Goal: Task Accomplishment & Management: Manage account settings

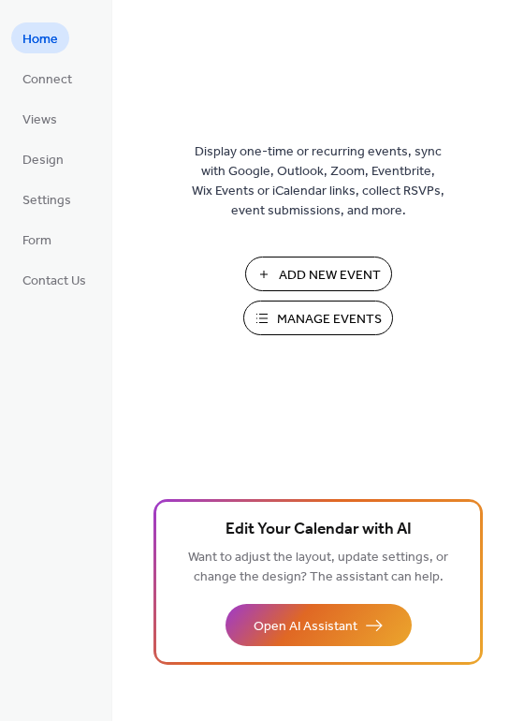
click at [314, 317] on span "Manage Events" at bounding box center [329, 320] width 105 height 20
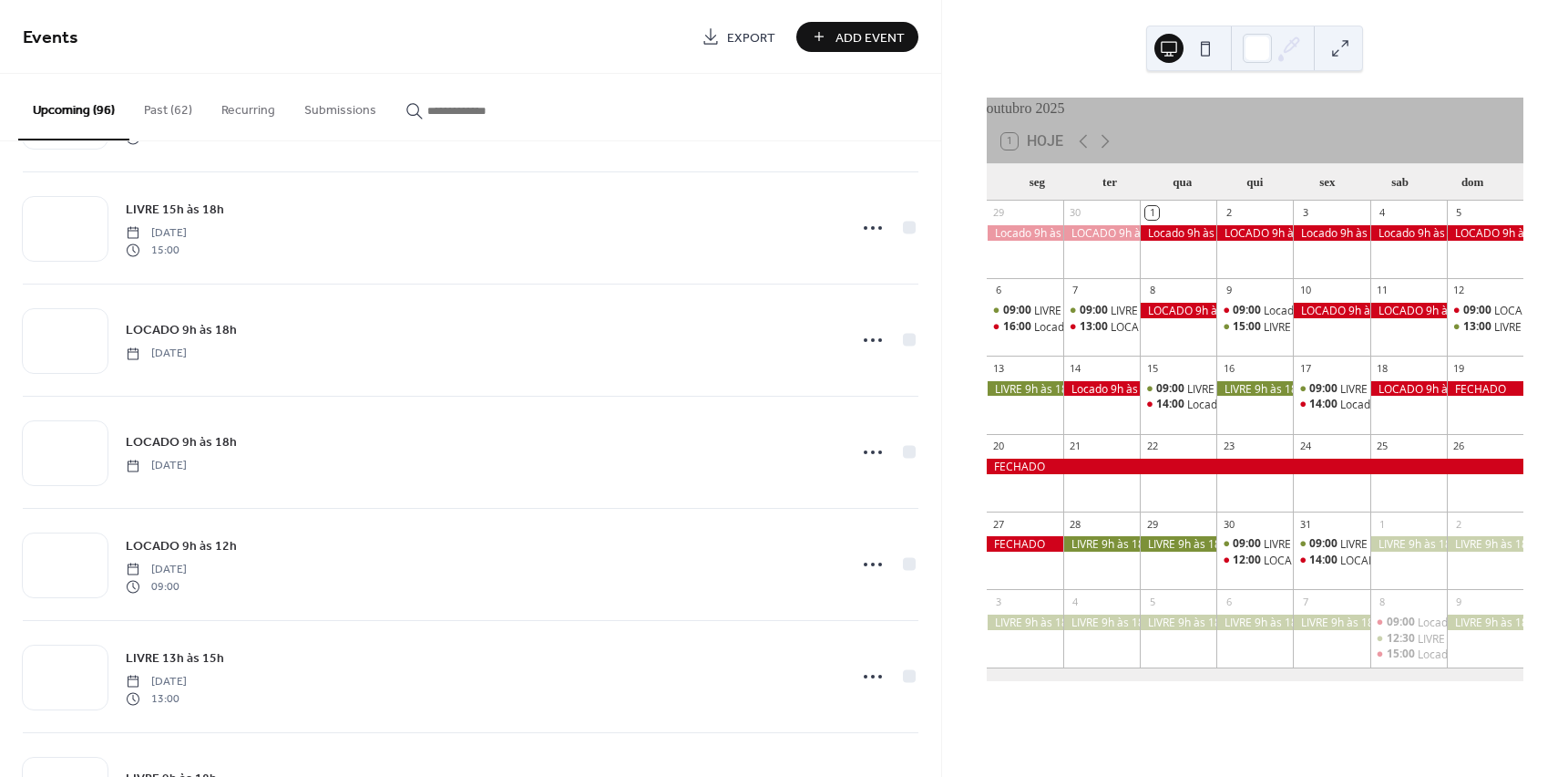
scroll to position [1368, 0]
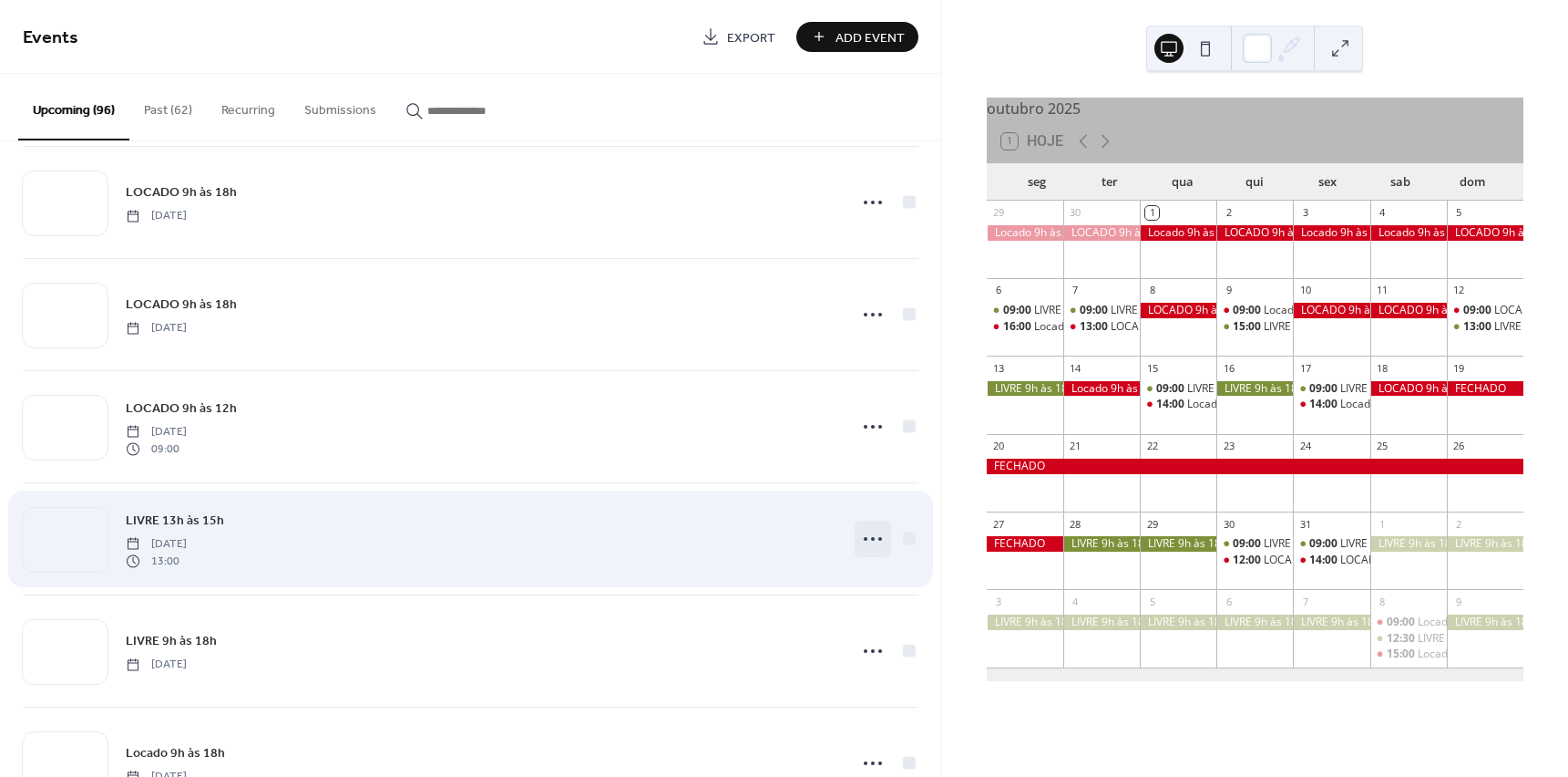
click at [863, 538] on icon at bounding box center [873, 538] width 29 height 29
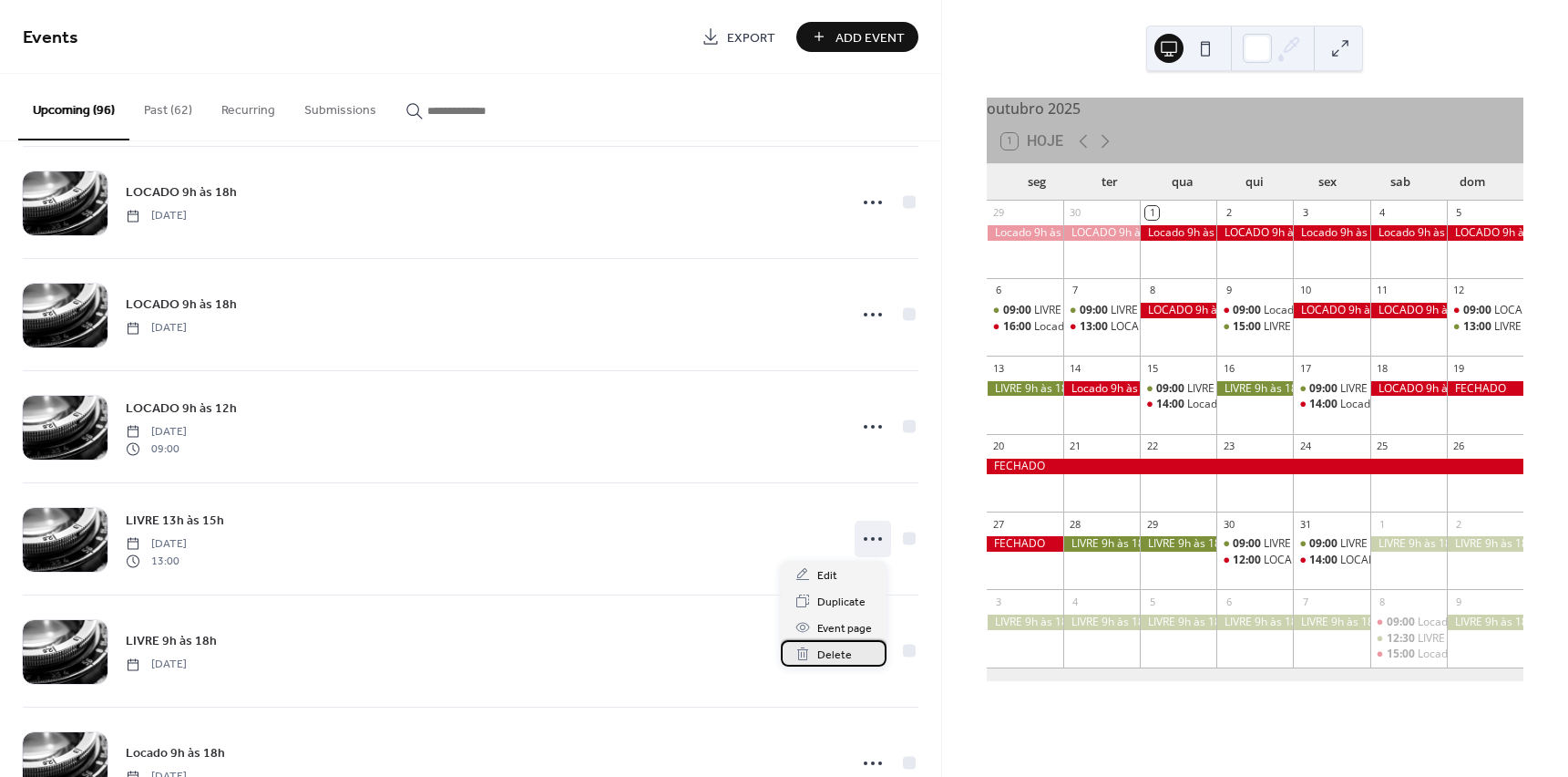
click at [820, 652] on span "Delete" at bounding box center [835, 655] width 35 height 19
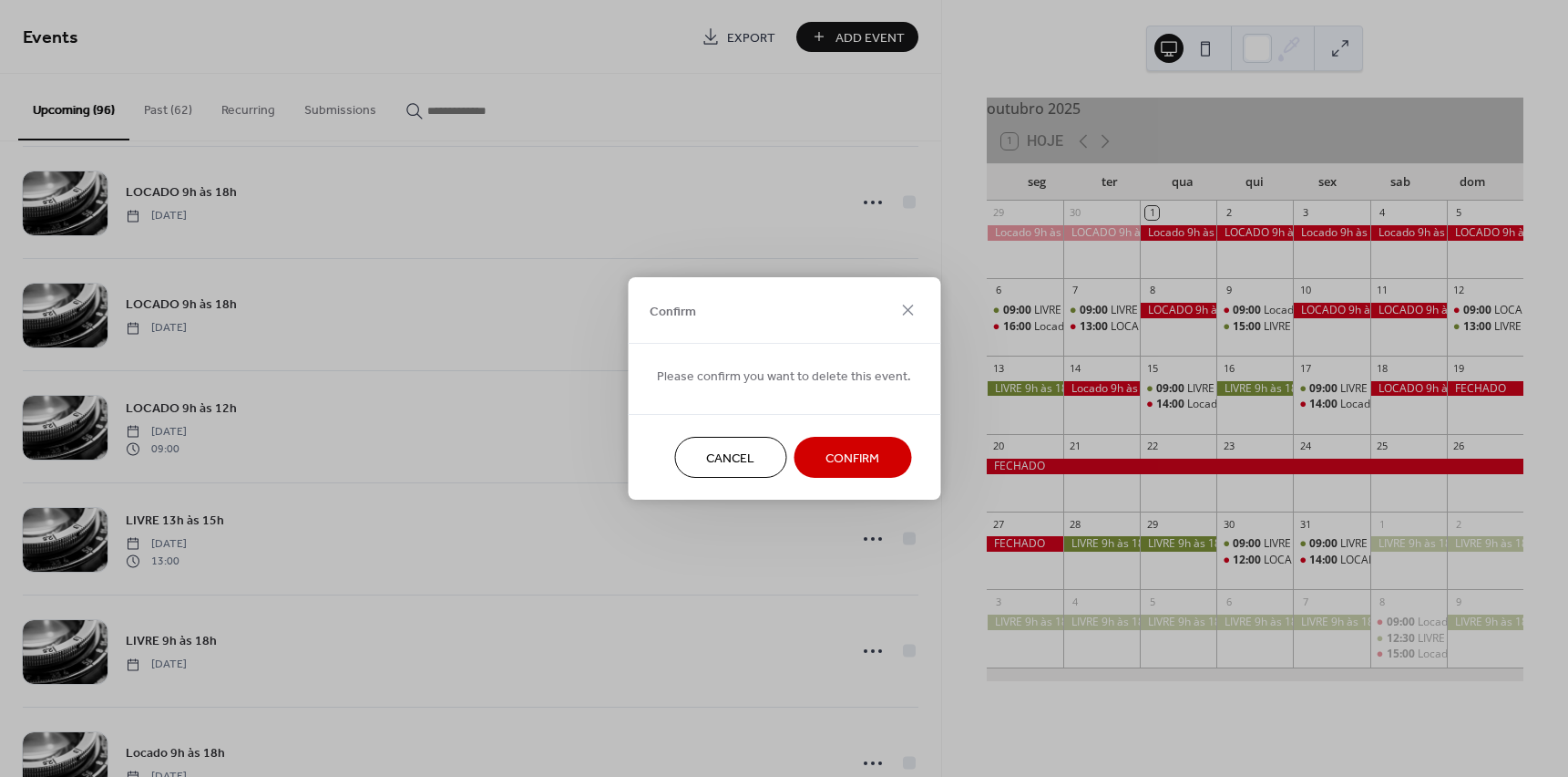
click at [874, 464] on button "Confirm" at bounding box center [853, 458] width 118 height 41
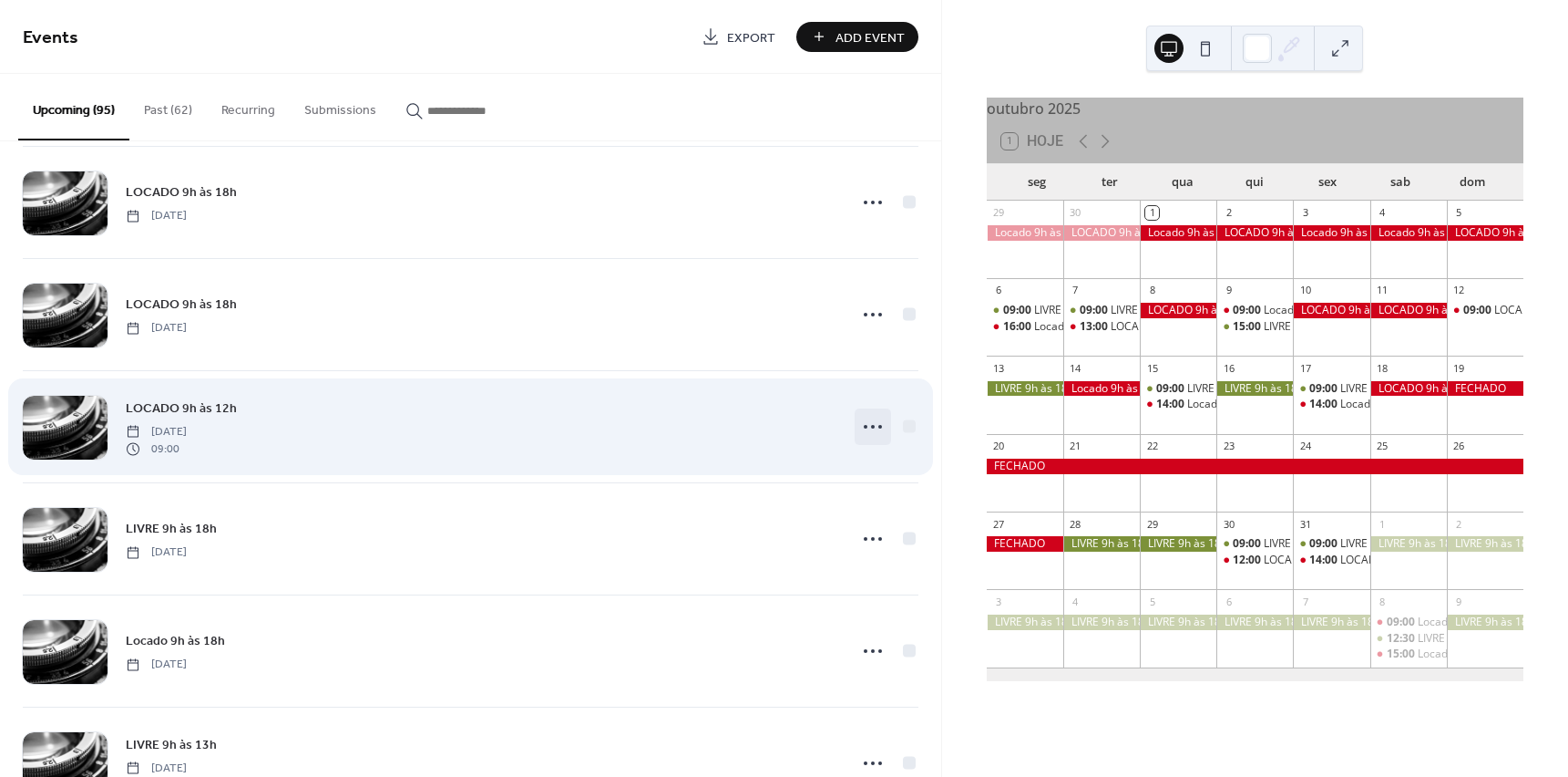
click at [872, 424] on icon at bounding box center [873, 426] width 29 height 29
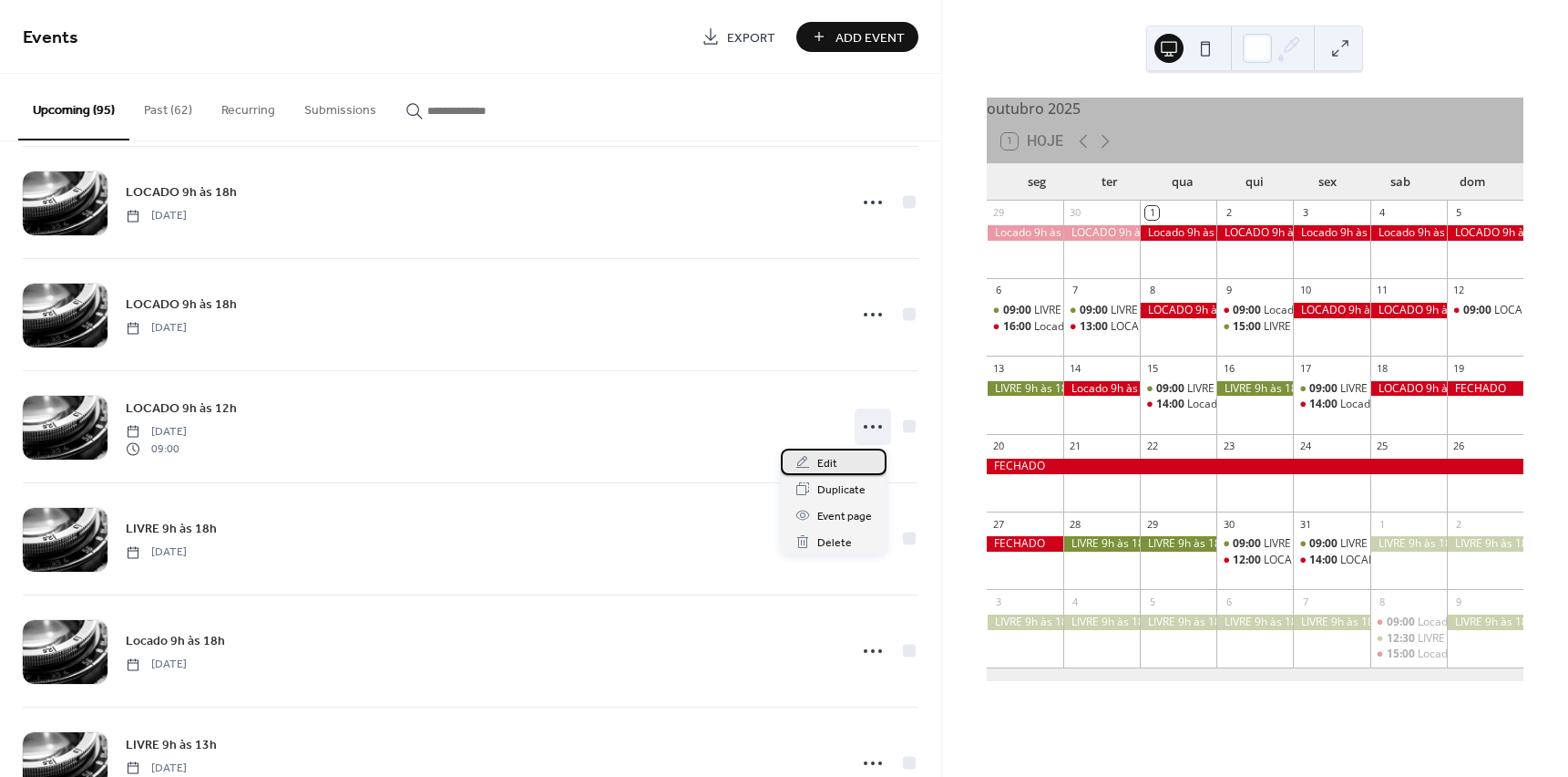
click at [824, 465] on span "Edit" at bounding box center [827, 463] width 20 height 19
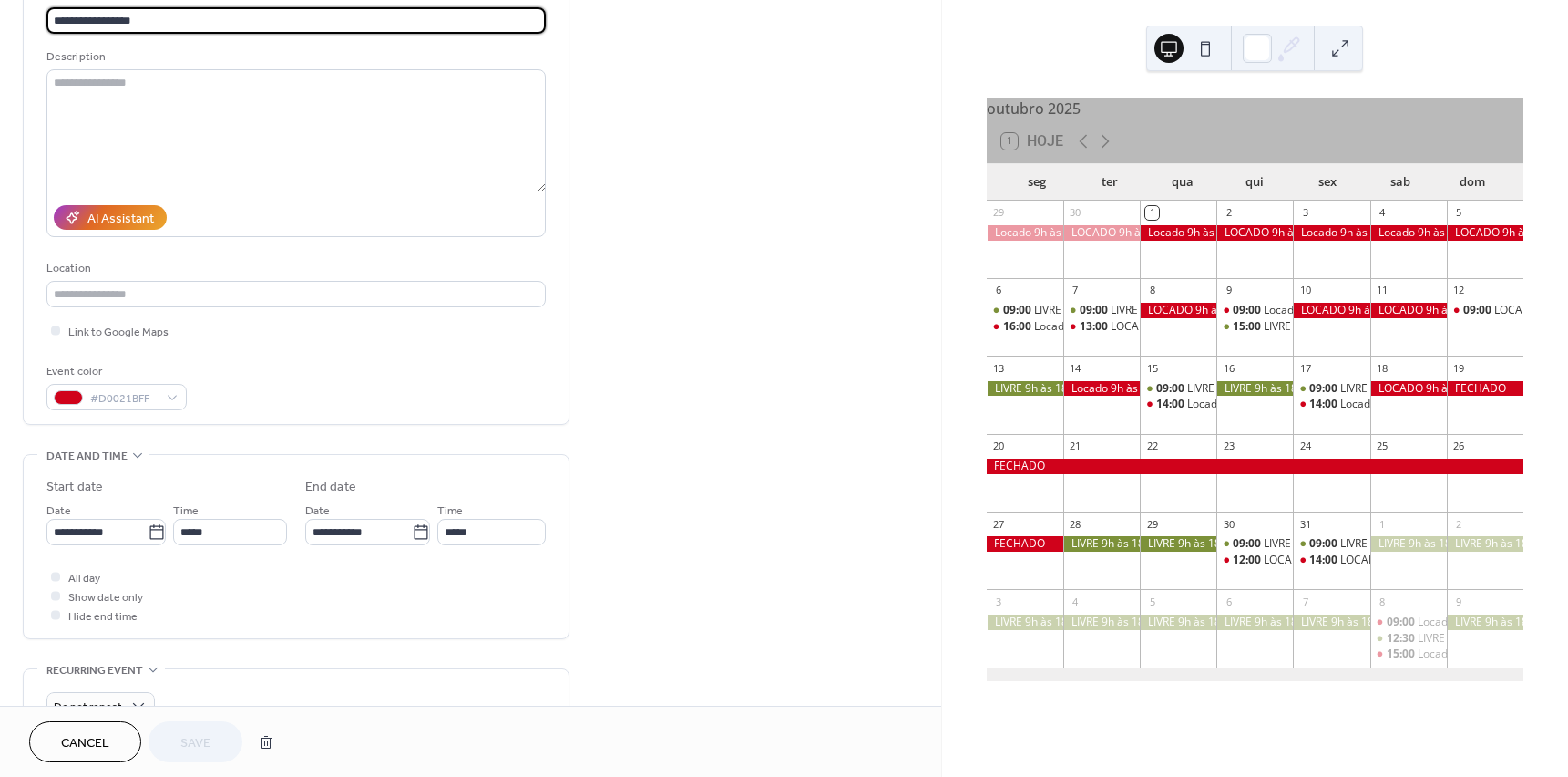
scroll to position [274, 0]
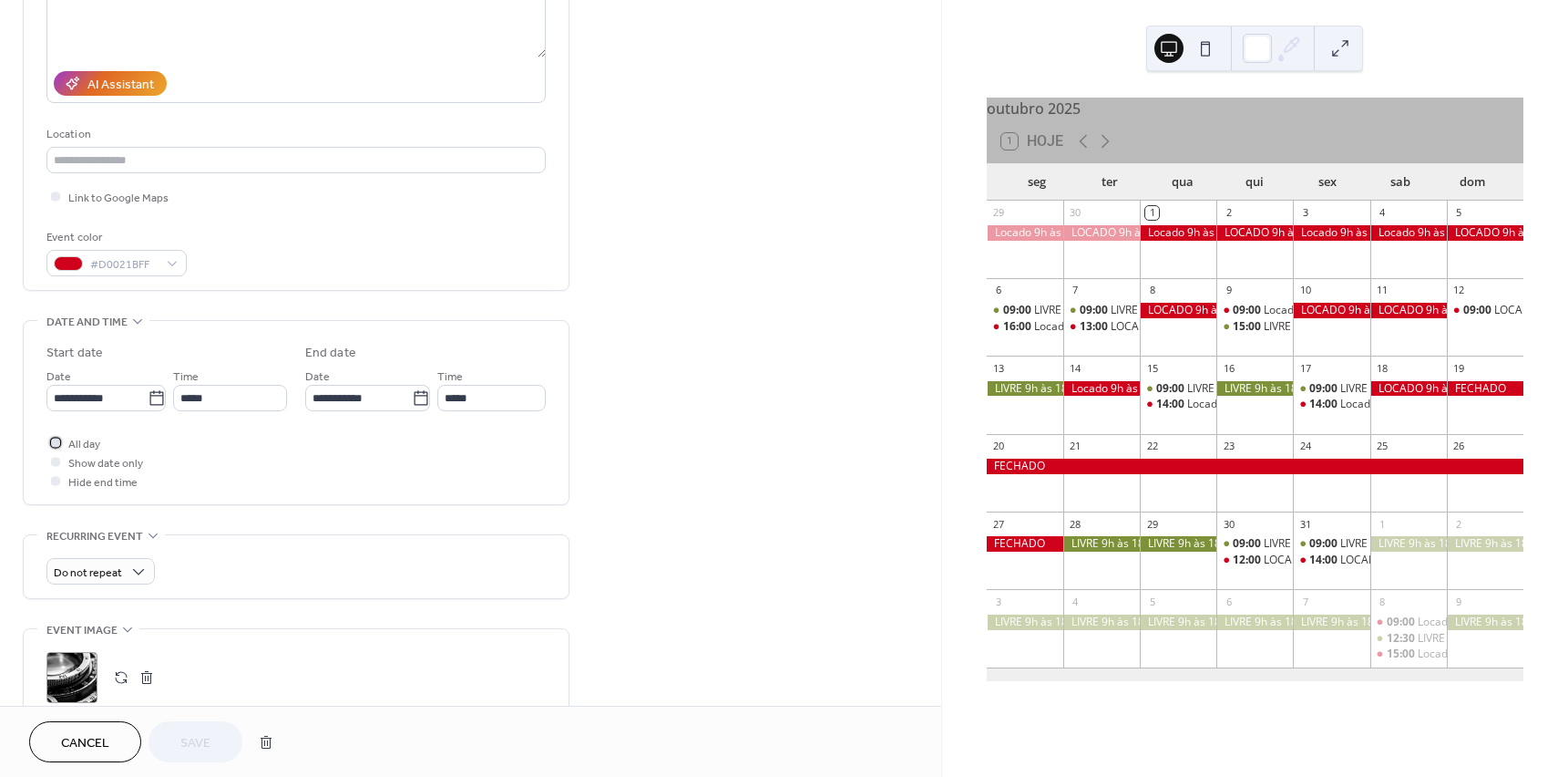
click at [56, 444] on div at bounding box center [55, 441] width 9 height 9
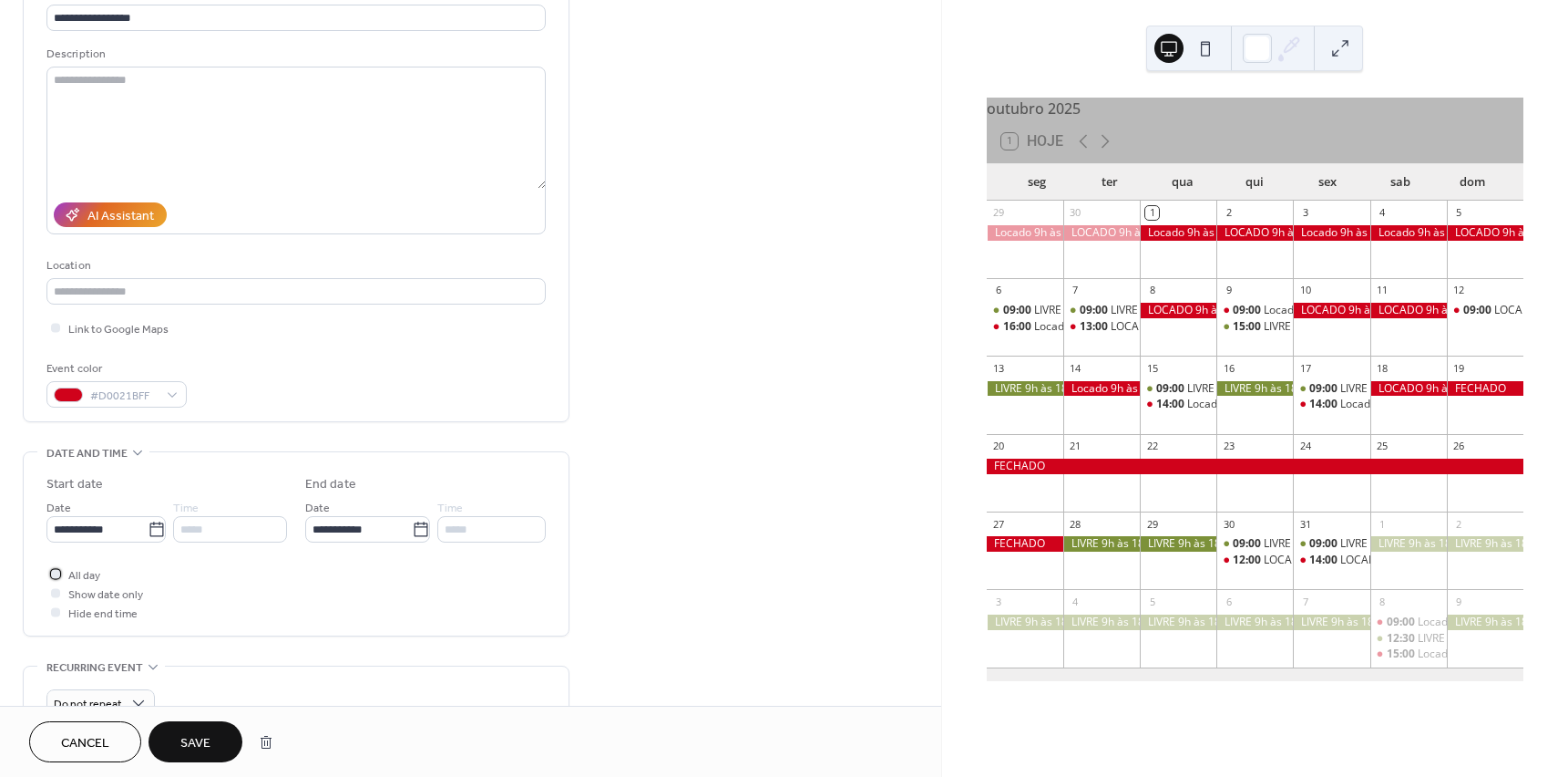
scroll to position [0, 0]
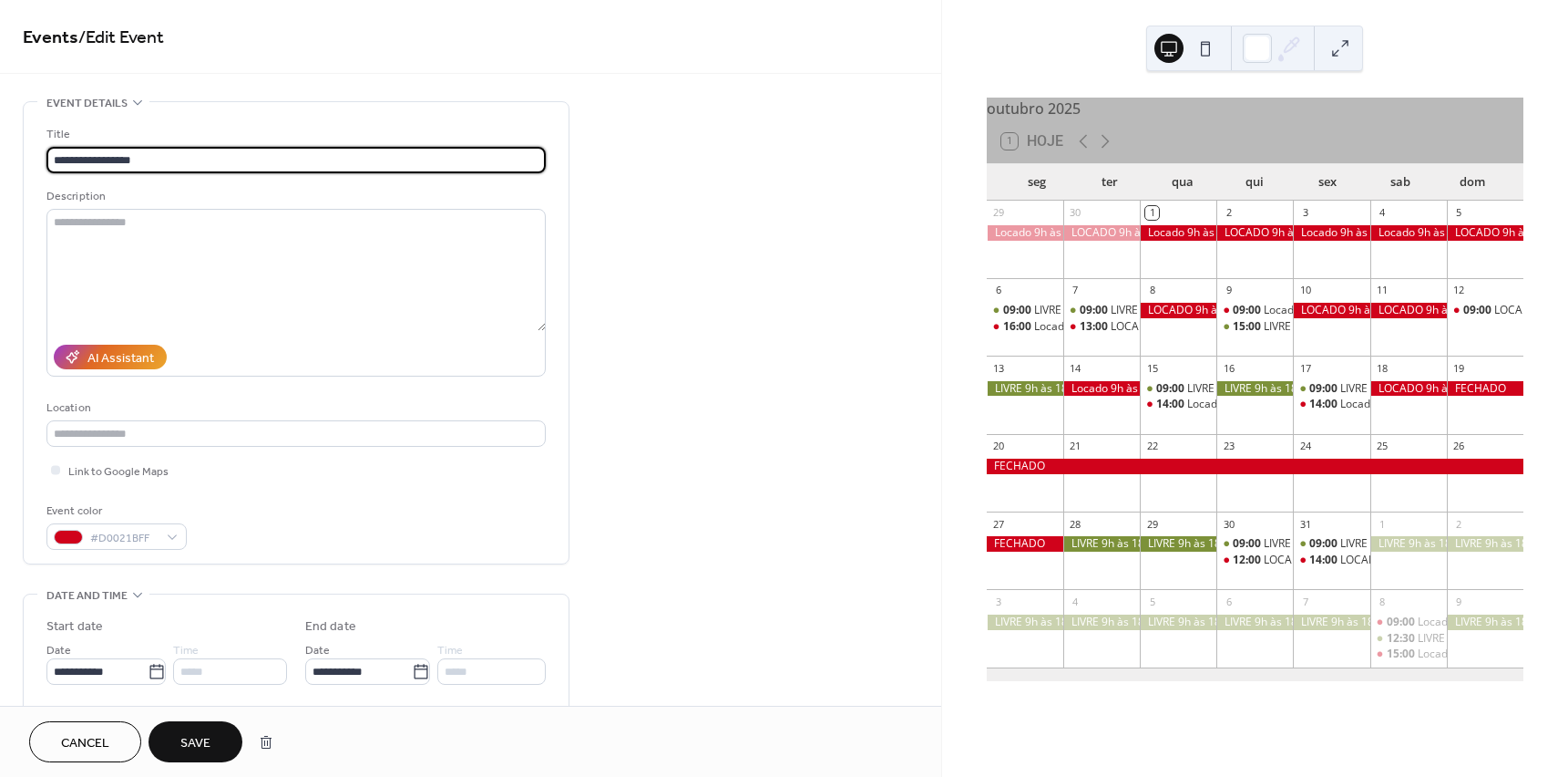
drag, startPoint x: 133, startPoint y: 163, endPoint x: 219, endPoint y: 161, distance: 86.0
click at [219, 161] on input "**********" at bounding box center [296, 160] width 499 height 26
type input "**********"
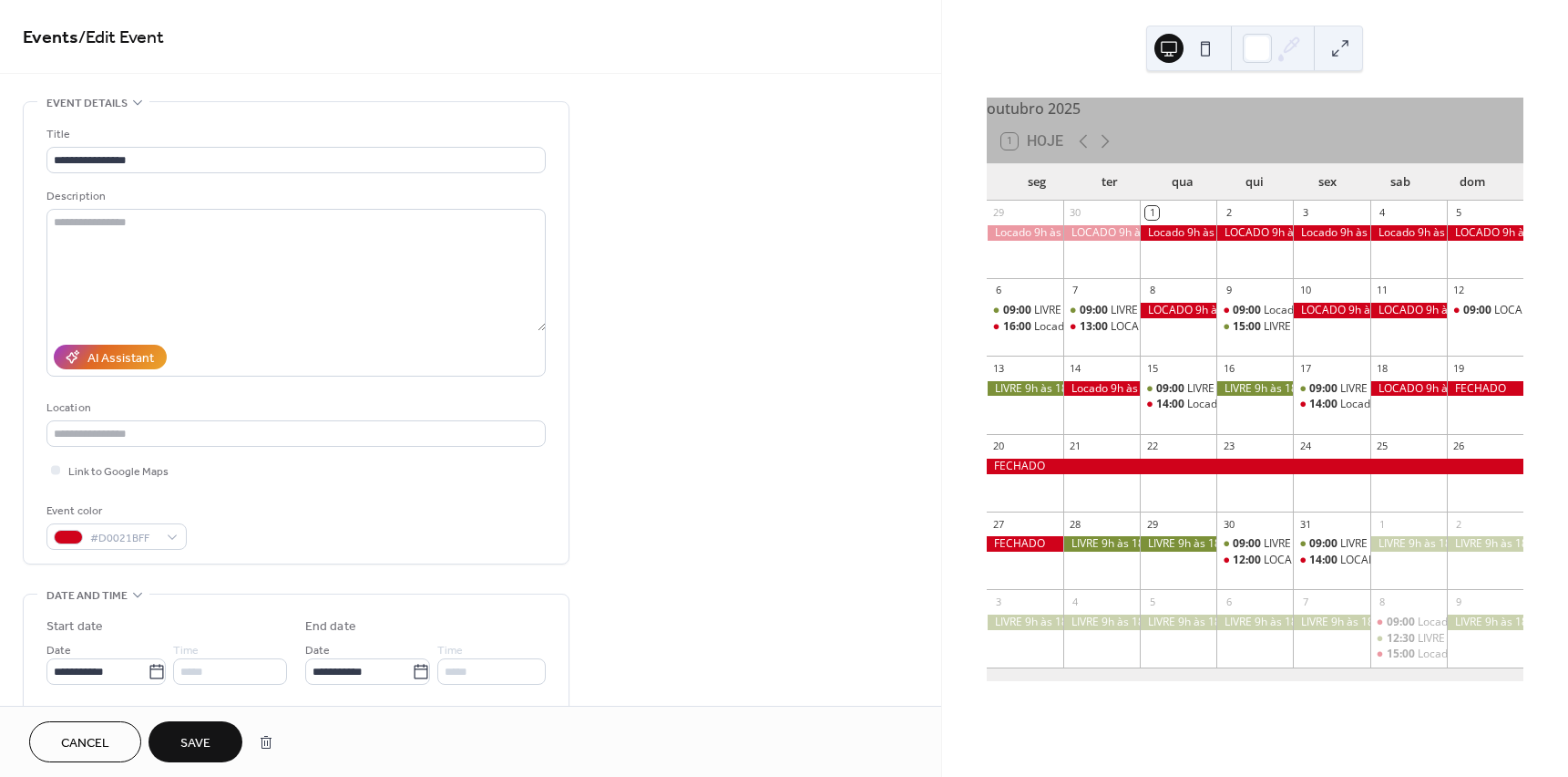
click at [201, 736] on span "Save" at bounding box center [195, 744] width 30 height 19
